Goal: Task Accomplishment & Management: Use online tool/utility

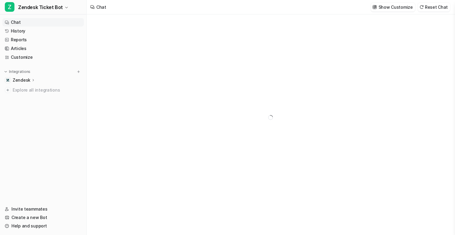
type textarea "**********"
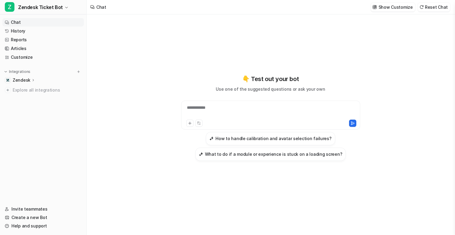
click at [26, 79] on p "Zendesk" at bounding box center [22, 80] width 18 height 6
click at [29, 106] on p "AI Agent" at bounding box center [26, 106] width 18 height 6
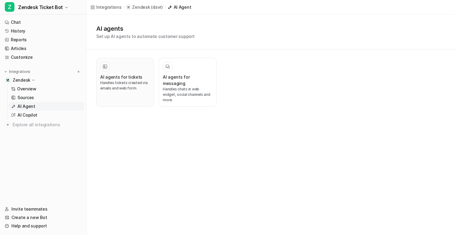
click at [116, 74] on h3 "AI agents for tickets" at bounding box center [121, 77] width 42 height 6
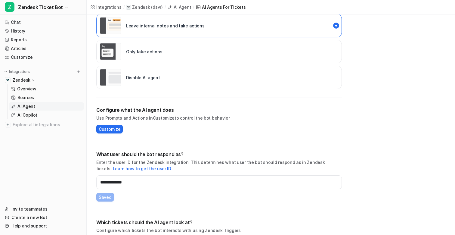
scroll to position [126, 0]
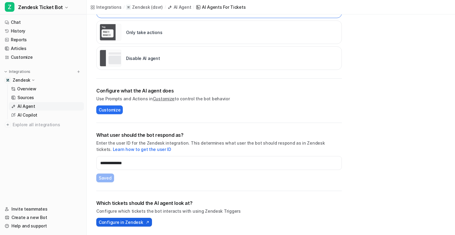
click at [124, 220] on span "Configure in Zendesk" at bounding box center [121, 222] width 44 height 6
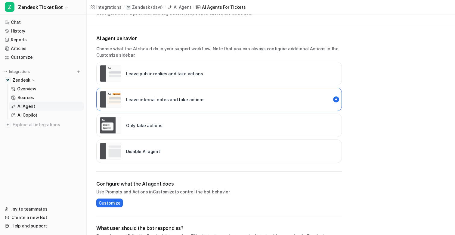
scroll to position [0, 0]
